Goal: Find specific page/section: Find specific page/section

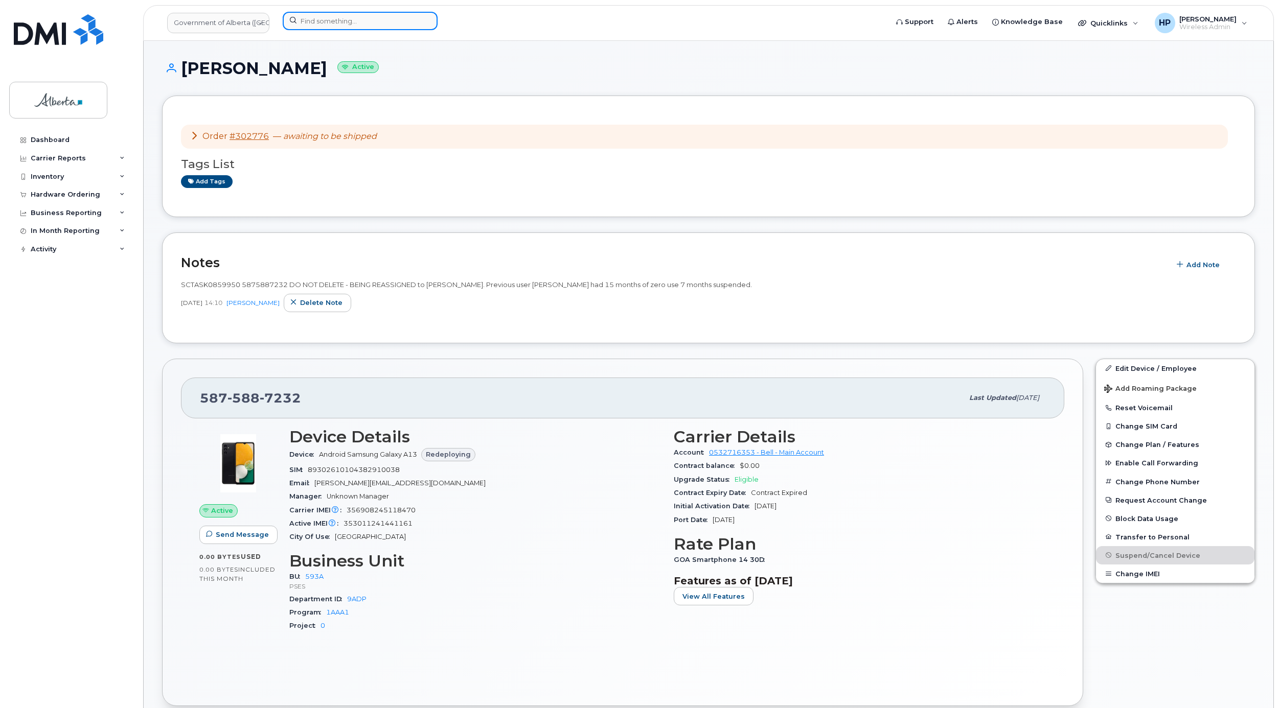
click at [304, 24] on input at bounding box center [360, 21] width 155 height 18
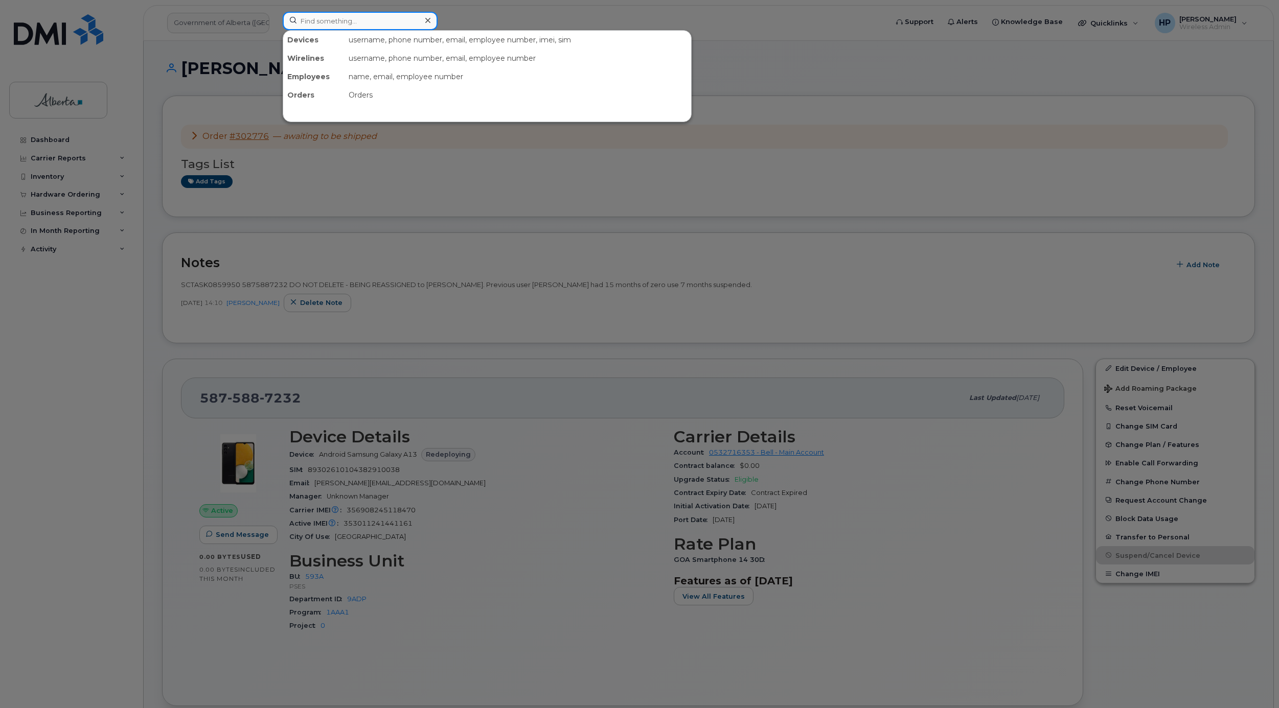
paste input "Brooklyn [PERSON_NAME]"
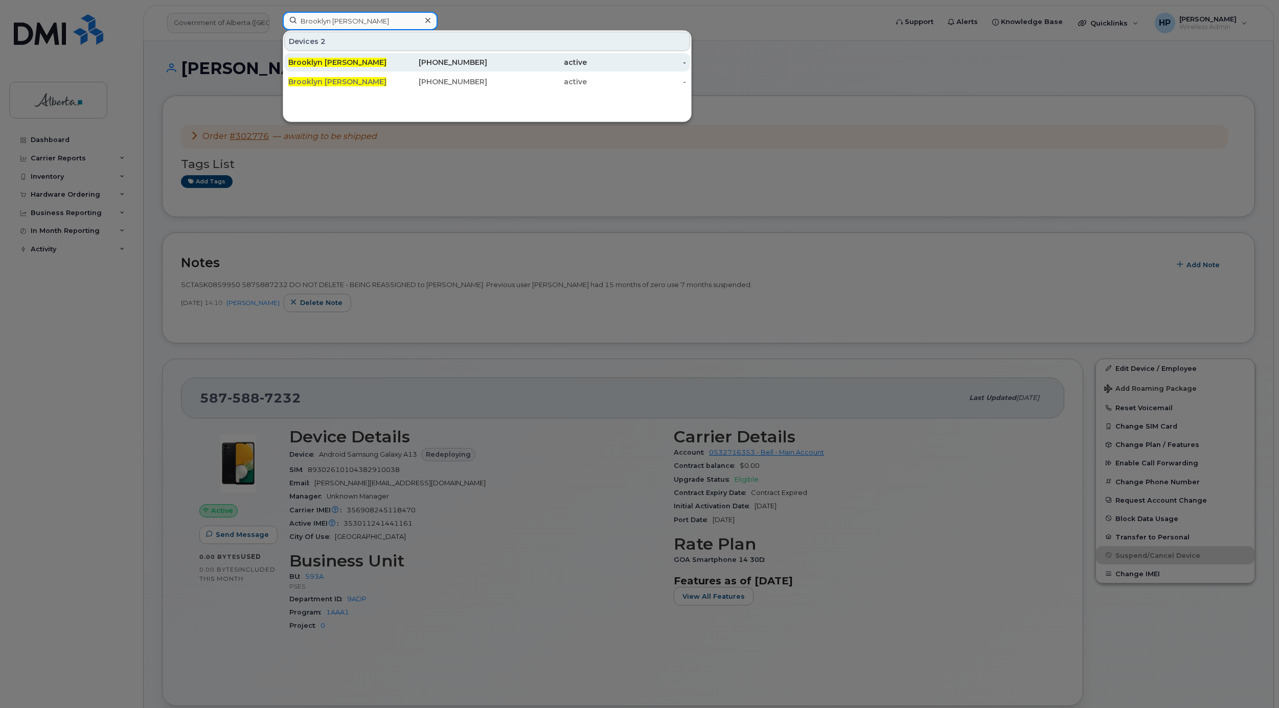
type input "Brooklyn [PERSON_NAME]"
click at [355, 59] on div "Brooklyn [PERSON_NAME]" at bounding box center [338, 62] width 100 height 10
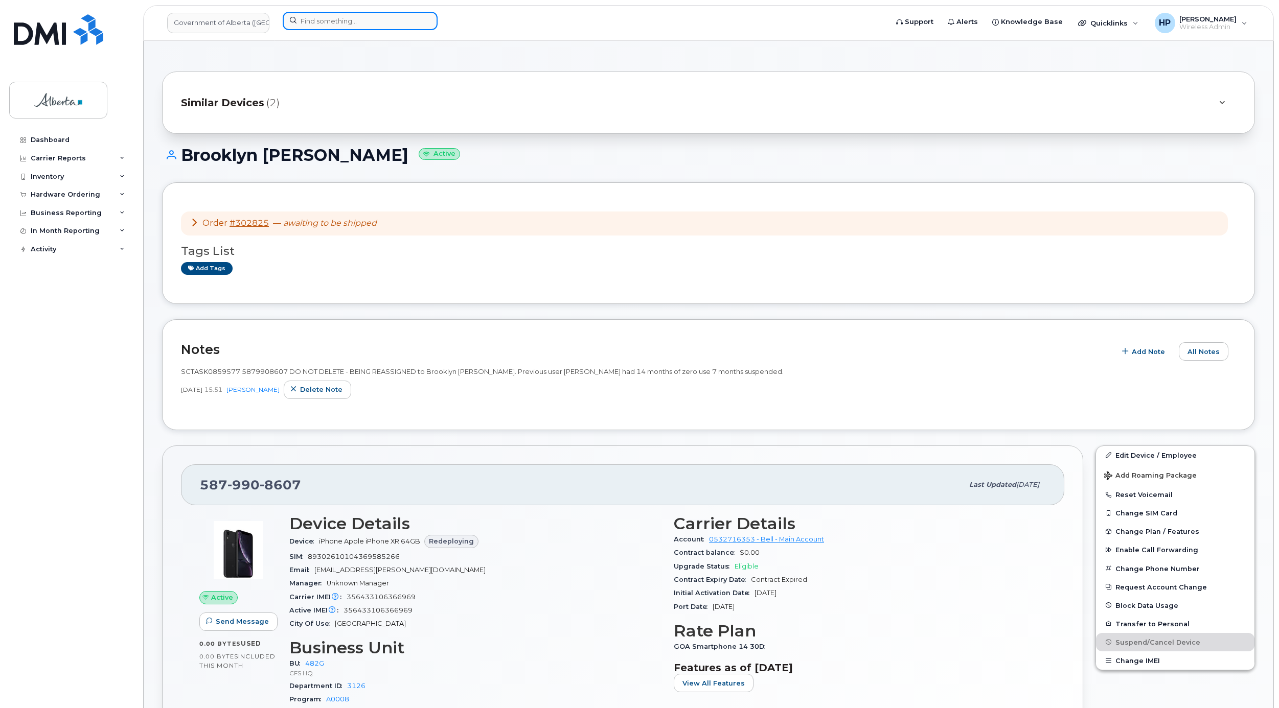
click at [315, 25] on input at bounding box center [360, 21] width 155 height 18
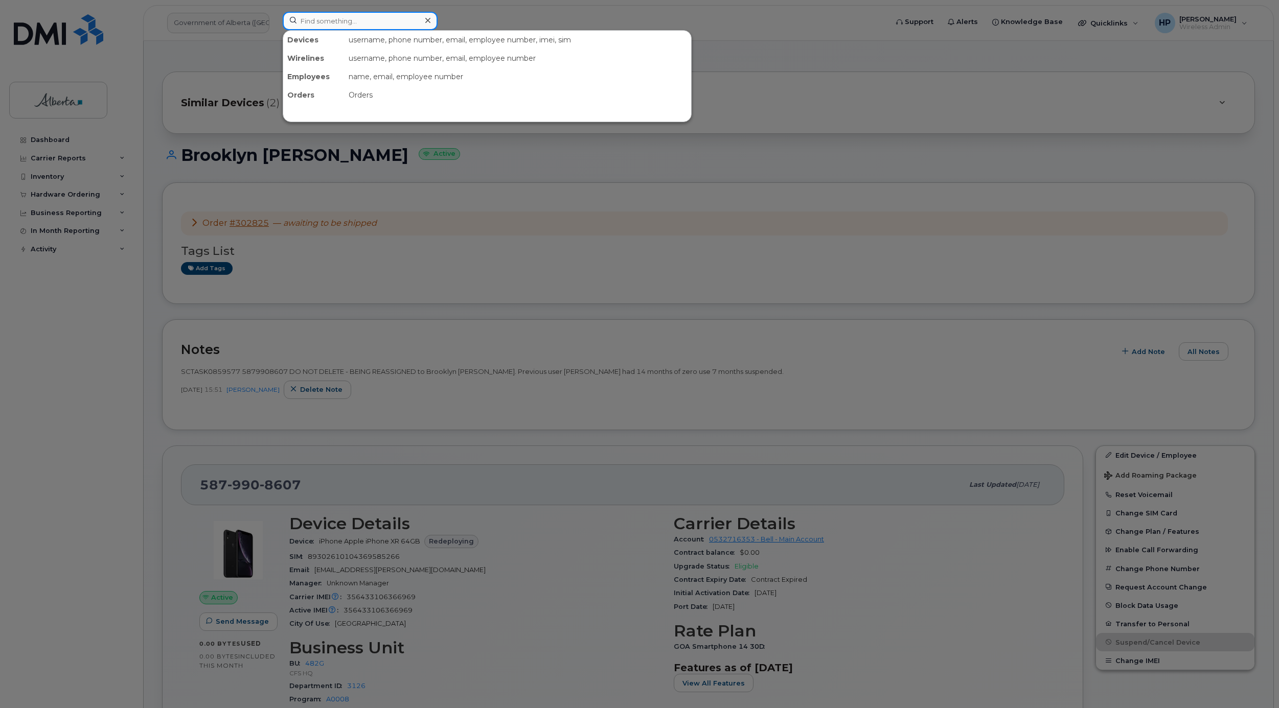
paste input "Brooklyn [PERSON_NAME]"
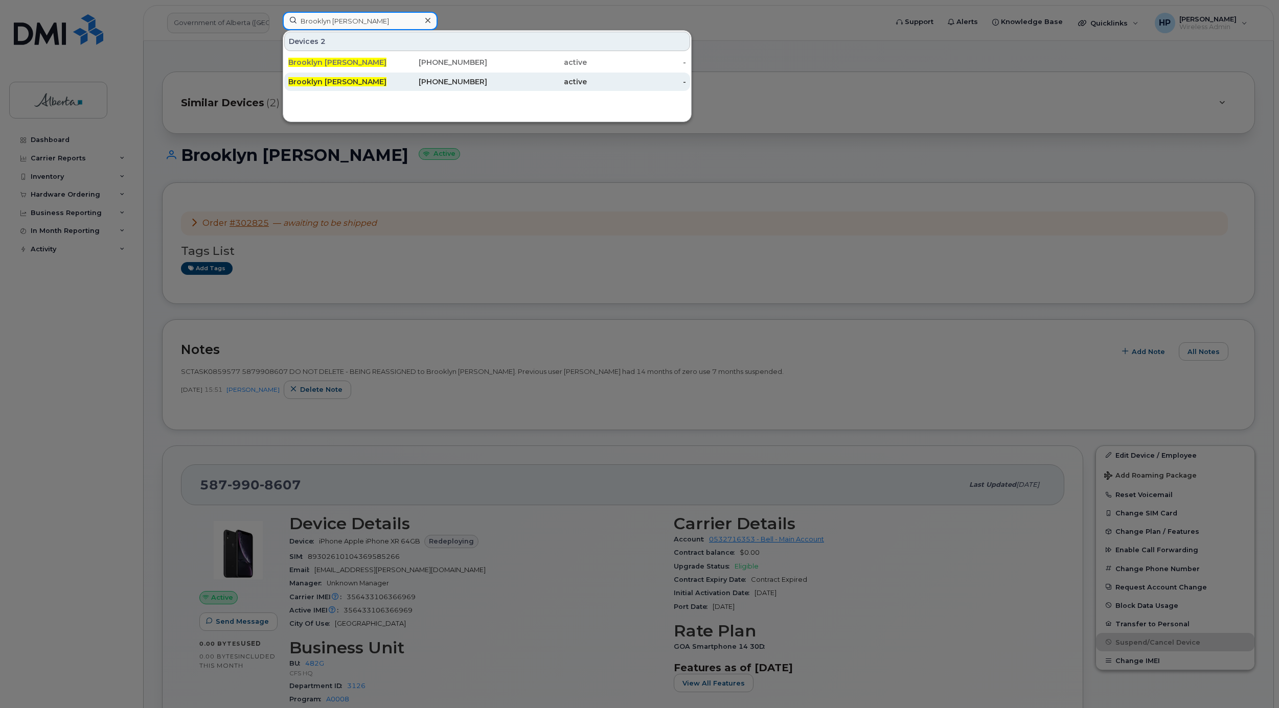
type input "Brooklyn [PERSON_NAME]"
click at [324, 81] on span "Brooklyn [PERSON_NAME]" at bounding box center [337, 81] width 98 height 9
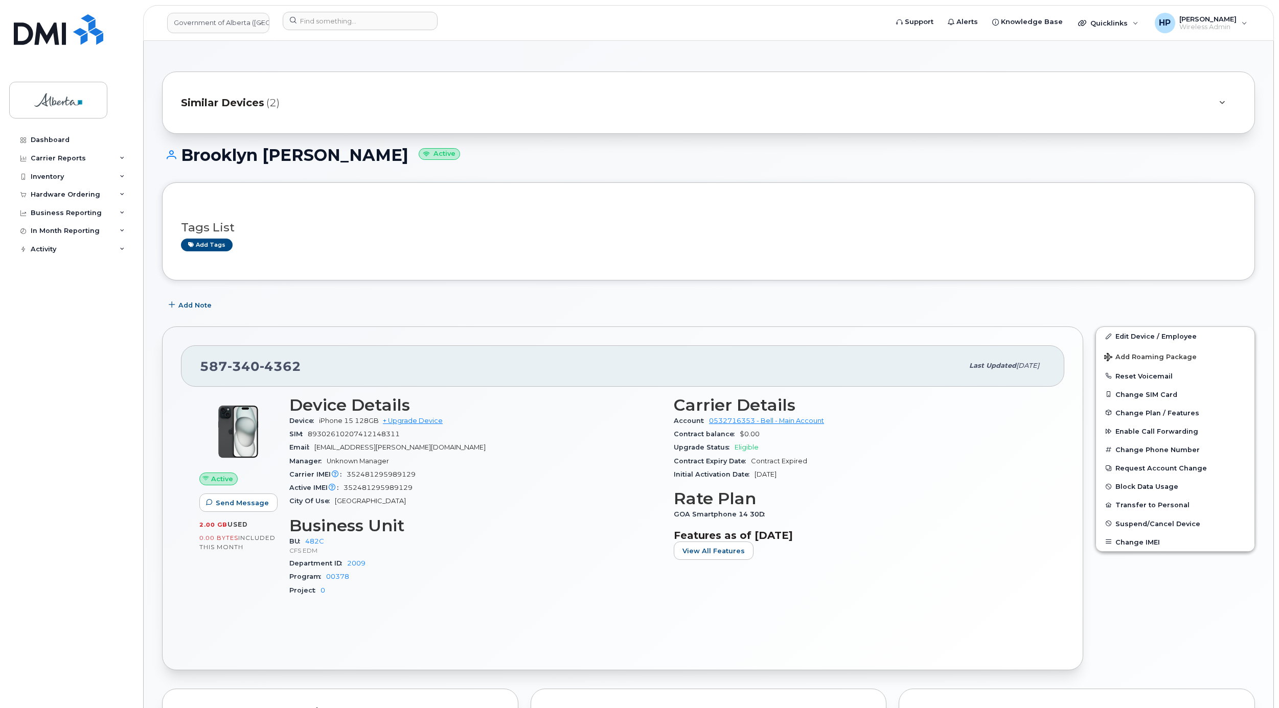
click at [215, 100] on span "Similar Devices" at bounding box center [222, 103] width 83 height 15
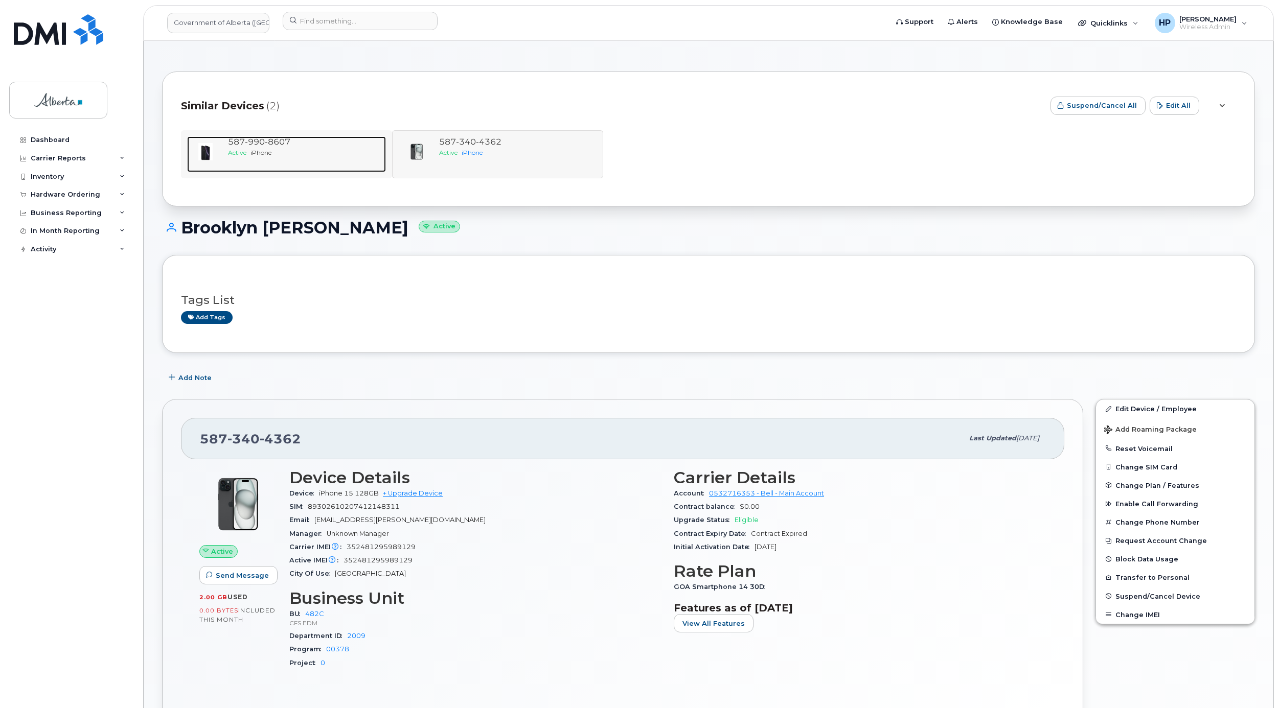
click at [251, 136] on div "587 990 8607" at bounding box center [305, 142] width 154 height 12
